Goal: Task Accomplishment & Management: Complete application form

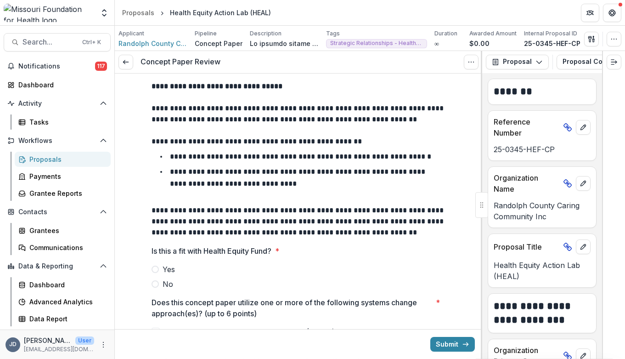
scroll to position [276, 0]
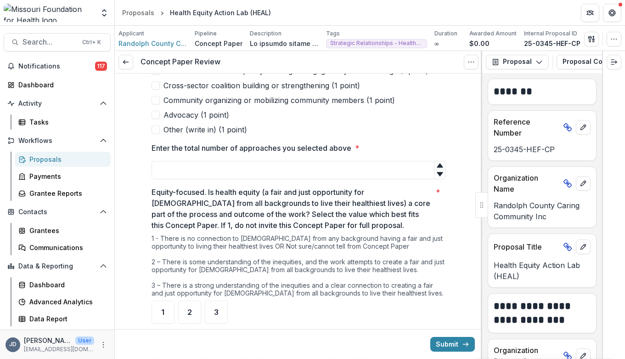
scroll to position [482, 0]
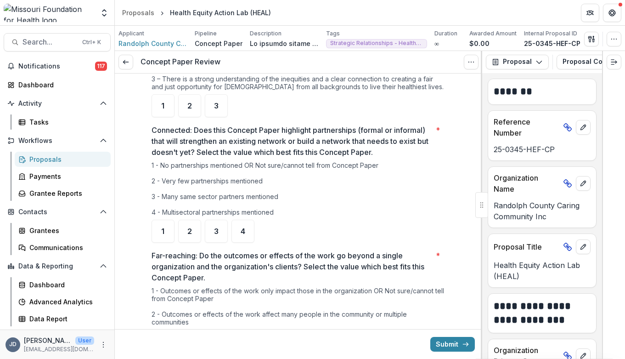
drag, startPoint x: 151, startPoint y: 129, endPoint x: 282, endPoint y: 211, distance: 155.2
click at [282, 211] on div "Connected: Does this Concept Paper highlight partnerships (formal or informal) …" at bounding box center [299, 183] width 294 height 118
copy div "Connected: Does this Concept Paper highlight partnerships (formal or informal) …"
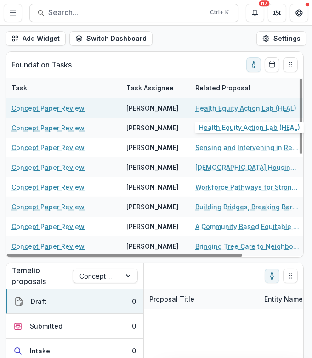
click at [221, 112] on link "Health Equity Action Lab (HEAL)" at bounding box center [245, 108] width 101 height 10
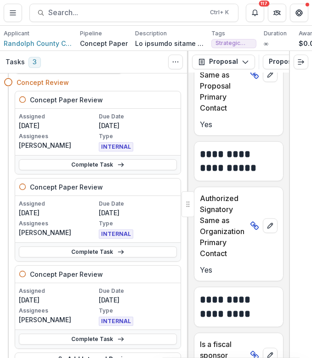
scroll to position [838, 0]
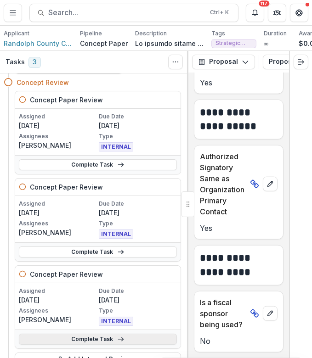
click at [30, 341] on link "Complete Task" at bounding box center [98, 339] width 158 height 11
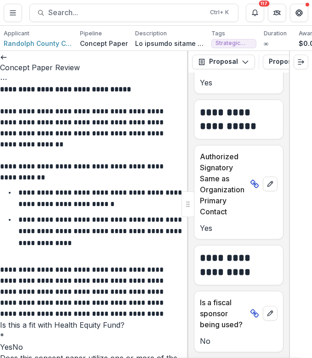
scroll to position [861, 0]
drag, startPoint x: 8, startPoint y: 144, endPoint x: 124, endPoint y: 235, distance: 147.6
drag, startPoint x: 139, startPoint y: 234, endPoint x: 6, endPoint y: 145, distance: 160.5
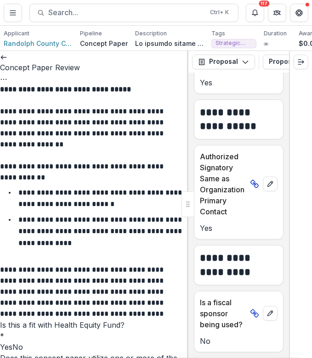
copy div "Far-reaching: Do the outcomes or effects of the work go beyond a single organiz…"
drag, startPoint x: 138, startPoint y: 295, endPoint x: 8, endPoint y: 104, distance: 231.3
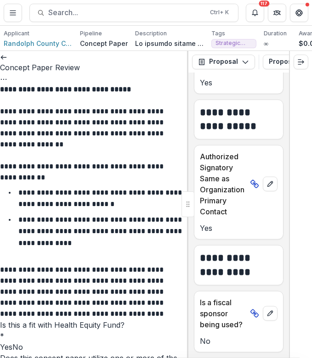
drag, startPoint x: 8, startPoint y: 101, endPoint x: 149, endPoint y: 292, distance: 237.0
copy div "Strategic: Does the Concept Paper have a clear plan of action, which could incl…"
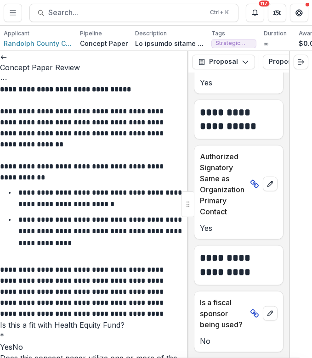
drag, startPoint x: 160, startPoint y: 249, endPoint x: 8, endPoint y: 183, distance: 166.4
copy div "Community-driven: Is the idea for the proposal driven by those most negatively …"
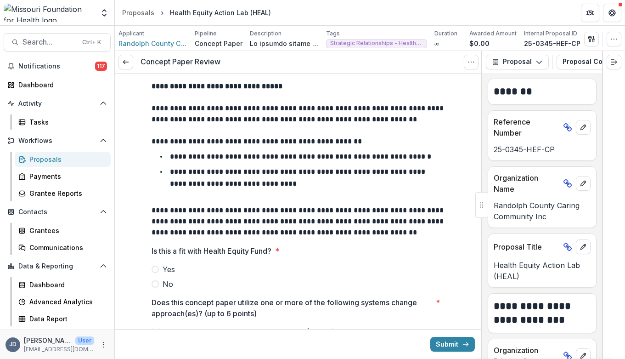
scroll to position [482, 0]
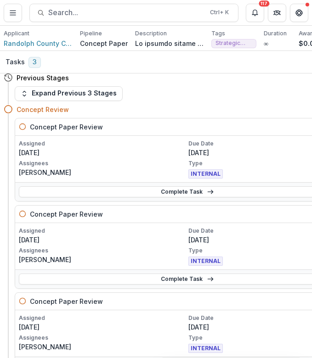
scroll to position [4, 0]
